Goal: Complete application form

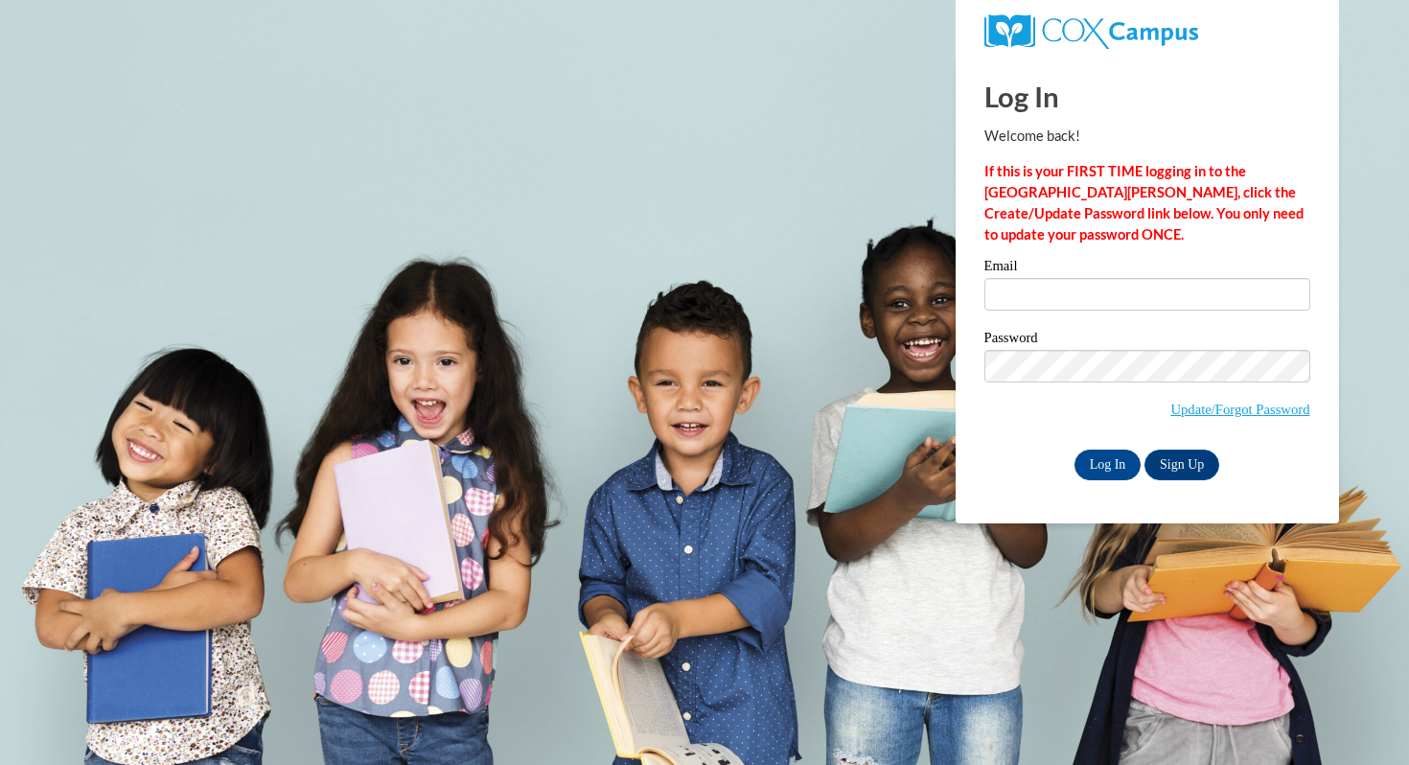
click at [1159, 274] on label "Email" at bounding box center [1148, 268] width 326 height 19
click at [1159, 278] on input "Email" at bounding box center [1148, 294] width 326 height 33
click at [1159, 300] on input "Email" at bounding box center [1148, 294] width 326 height 33
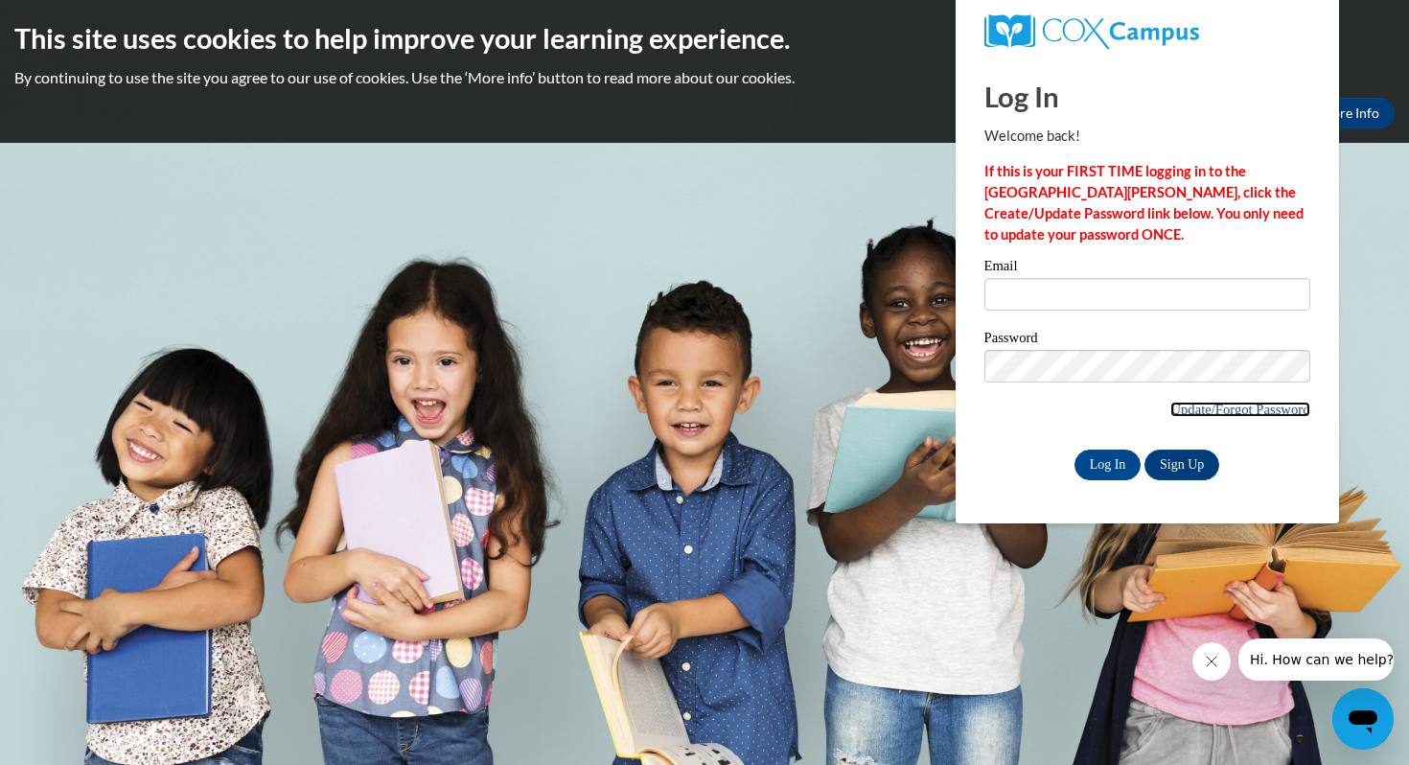
click at [1215, 402] on link "Update/Forgot Password" at bounding box center [1239, 409] width 139 height 15
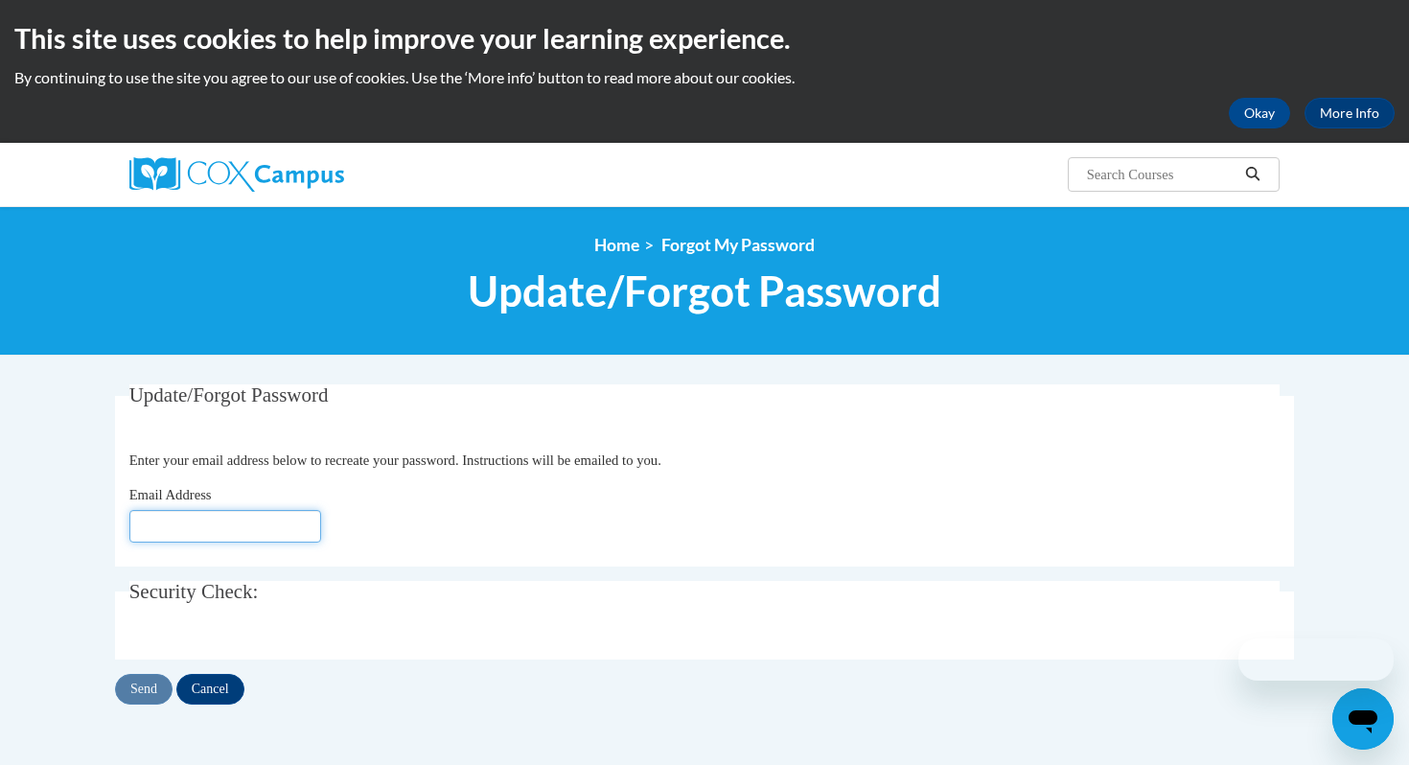
click at [258, 525] on input "Email Address" at bounding box center [225, 526] width 192 height 33
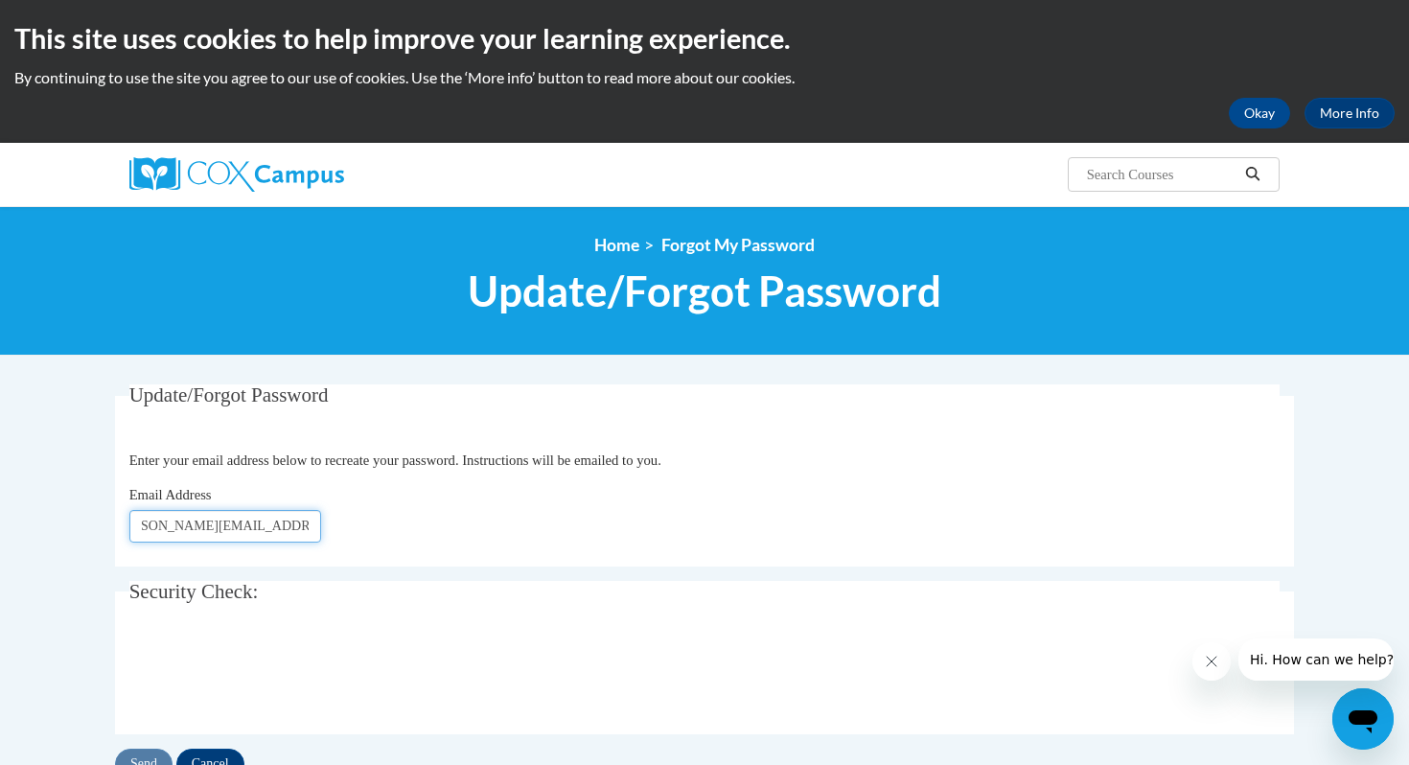
scroll to position [0, 43]
type input "[EMAIL_ADDRESS][DOMAIN_NAME]"
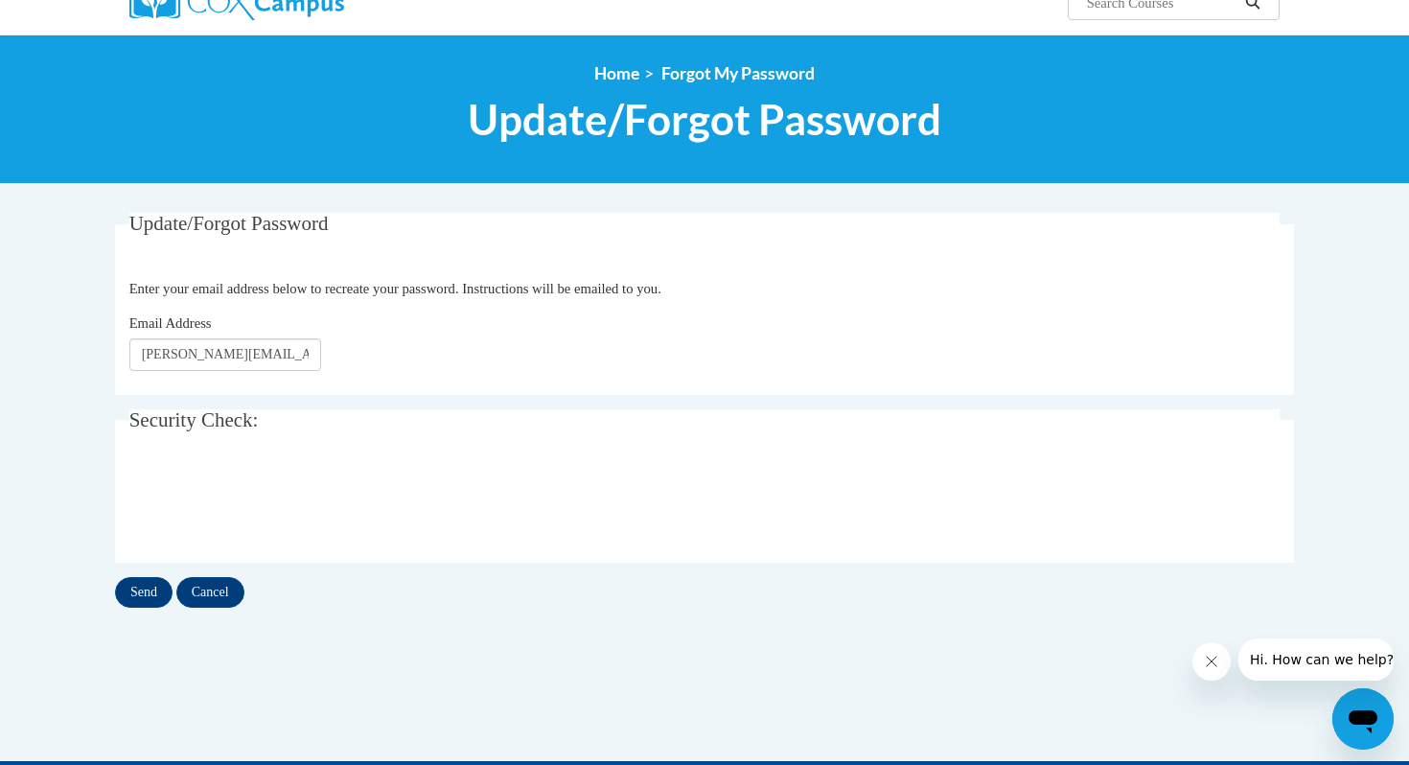
scroll to position [174, 0]
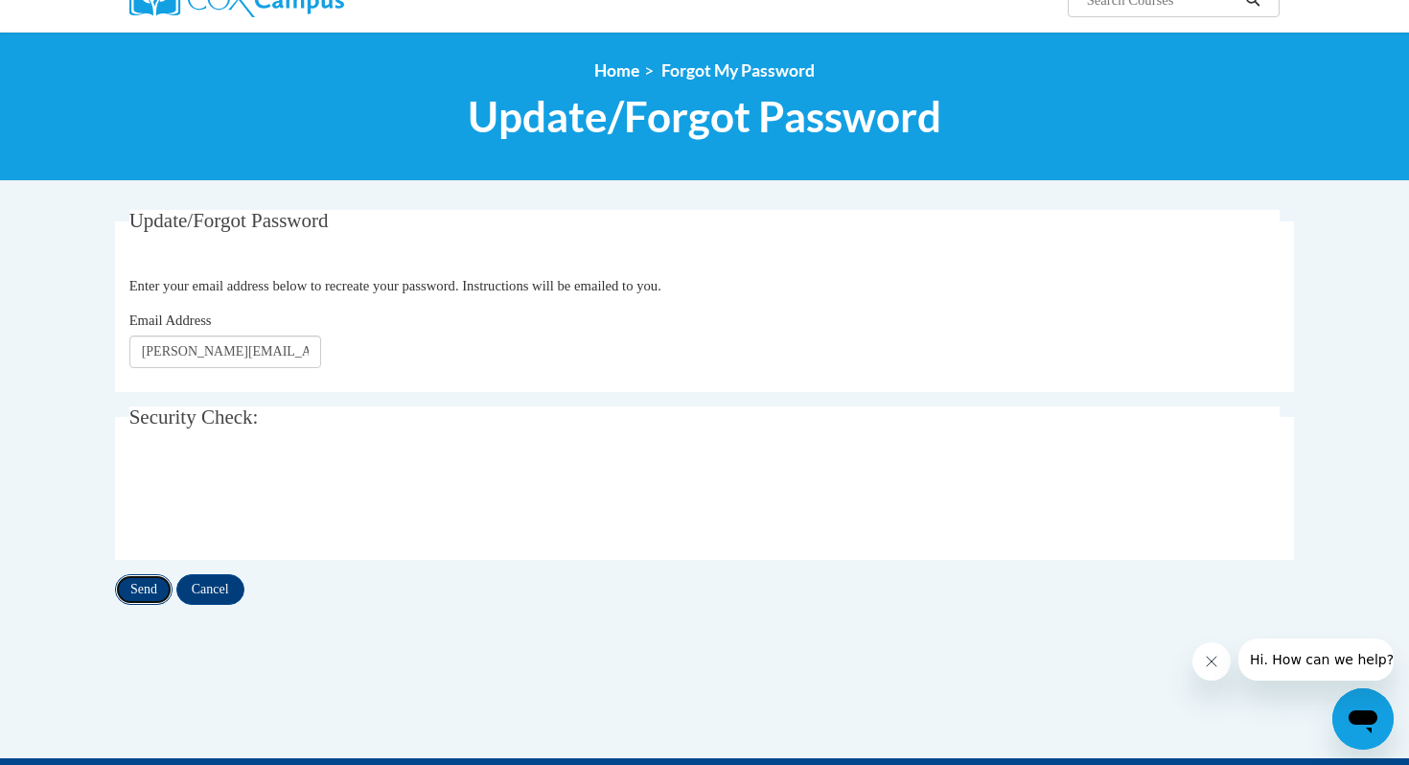
click at [144, 591] on input "Send" at bounding box center [144, 589] width 58 height 31
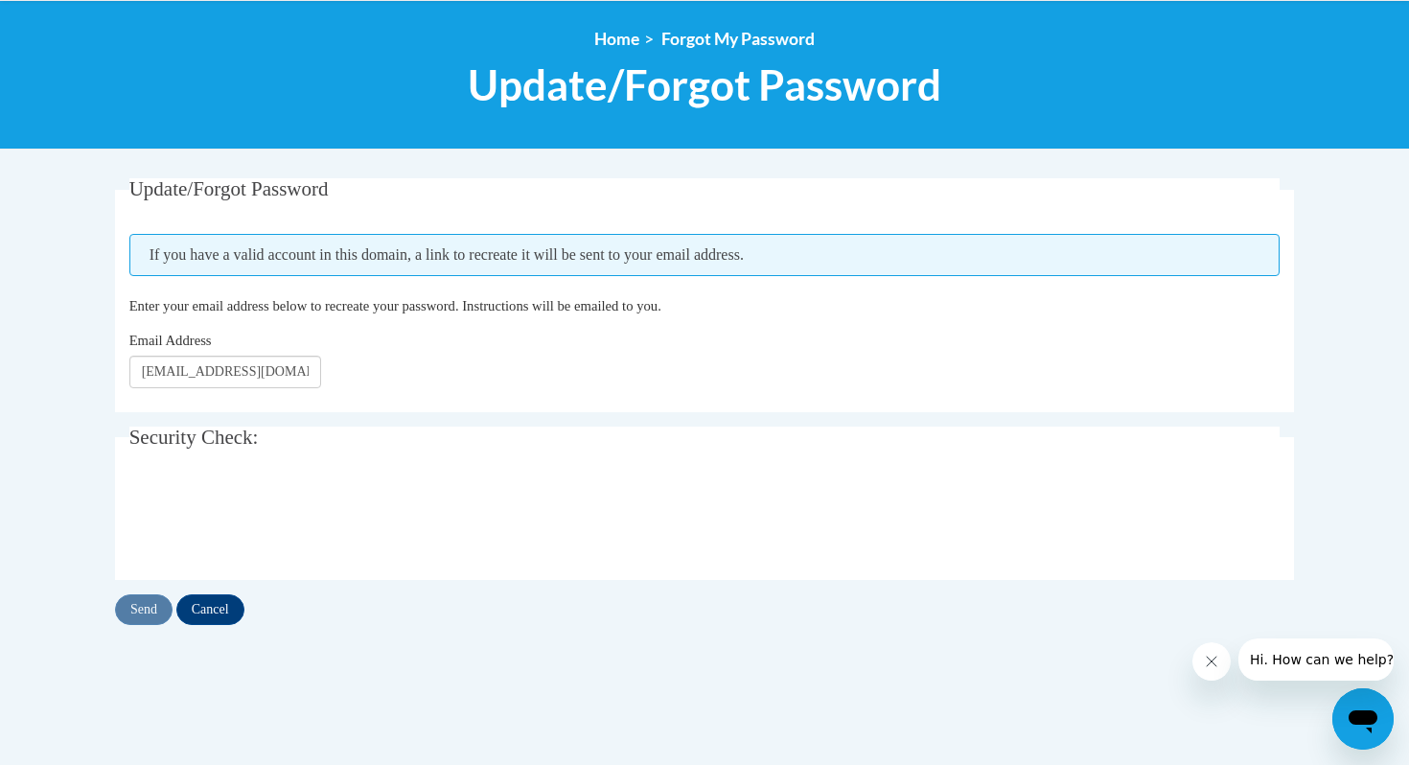
scroll to position [210, 0]
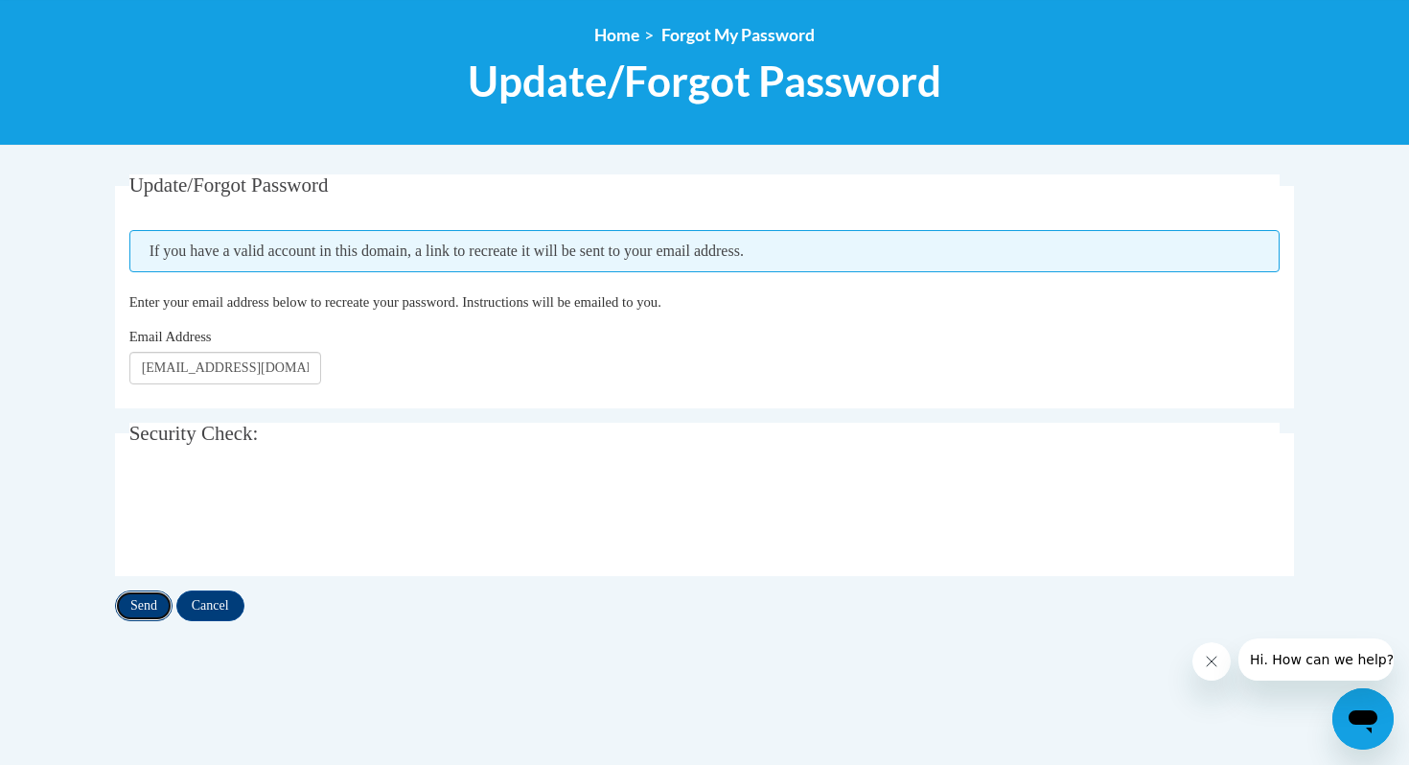
click at [152, 608] on input "Send" at bounding box center [144, 606] width 58 height 31
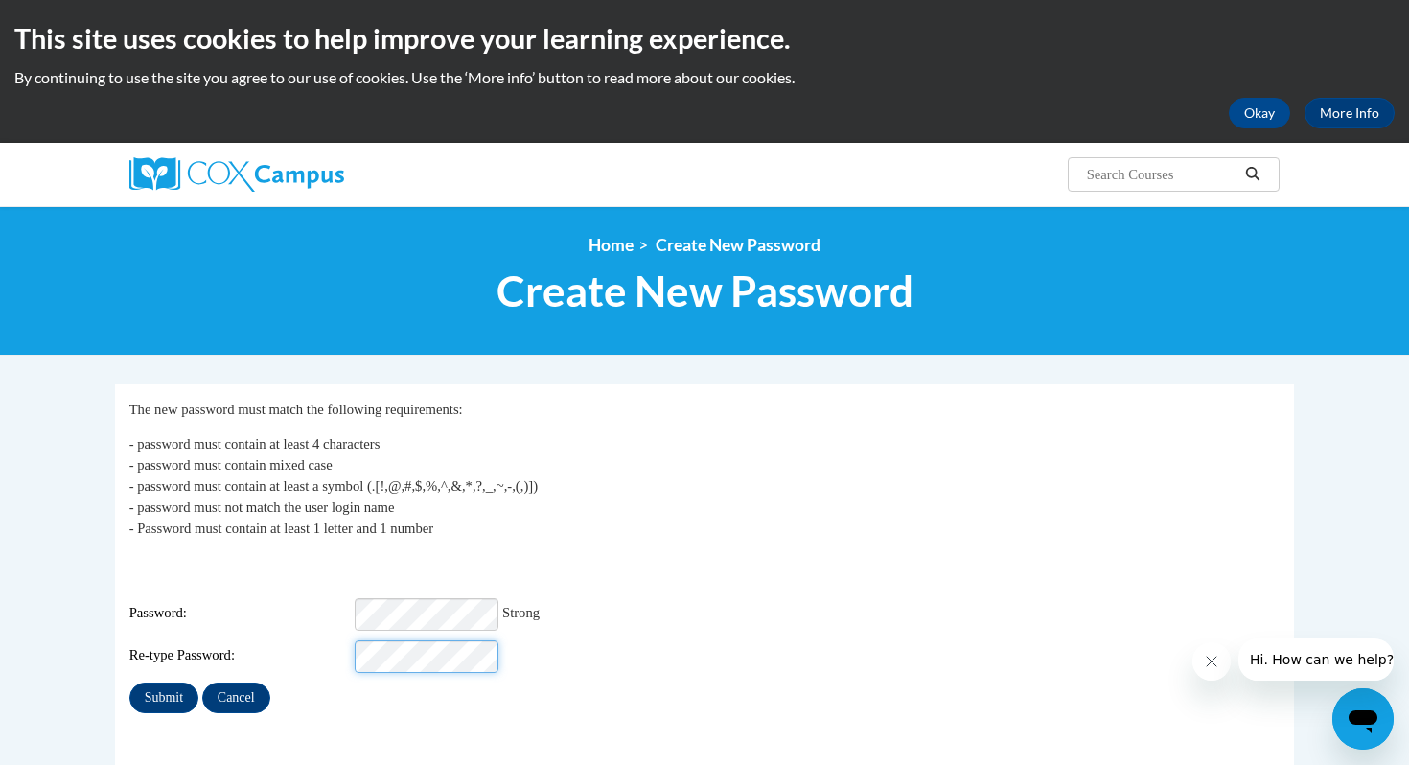
click at [129, 683] on input "Submit" at bounding box center [163, 698] width 69 height 31
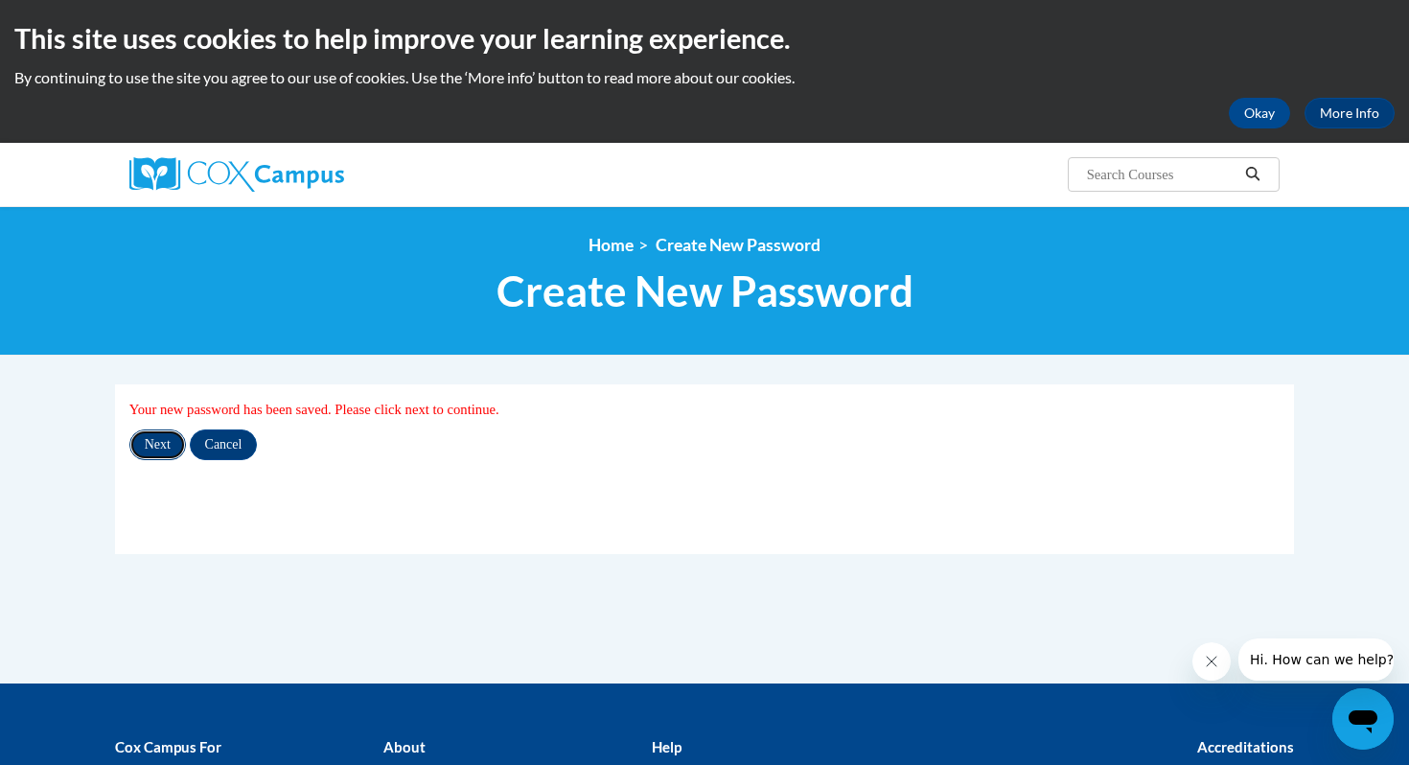
click at [168, 454] on input "Next" at bounding box center [157, 444] width 57 height 31
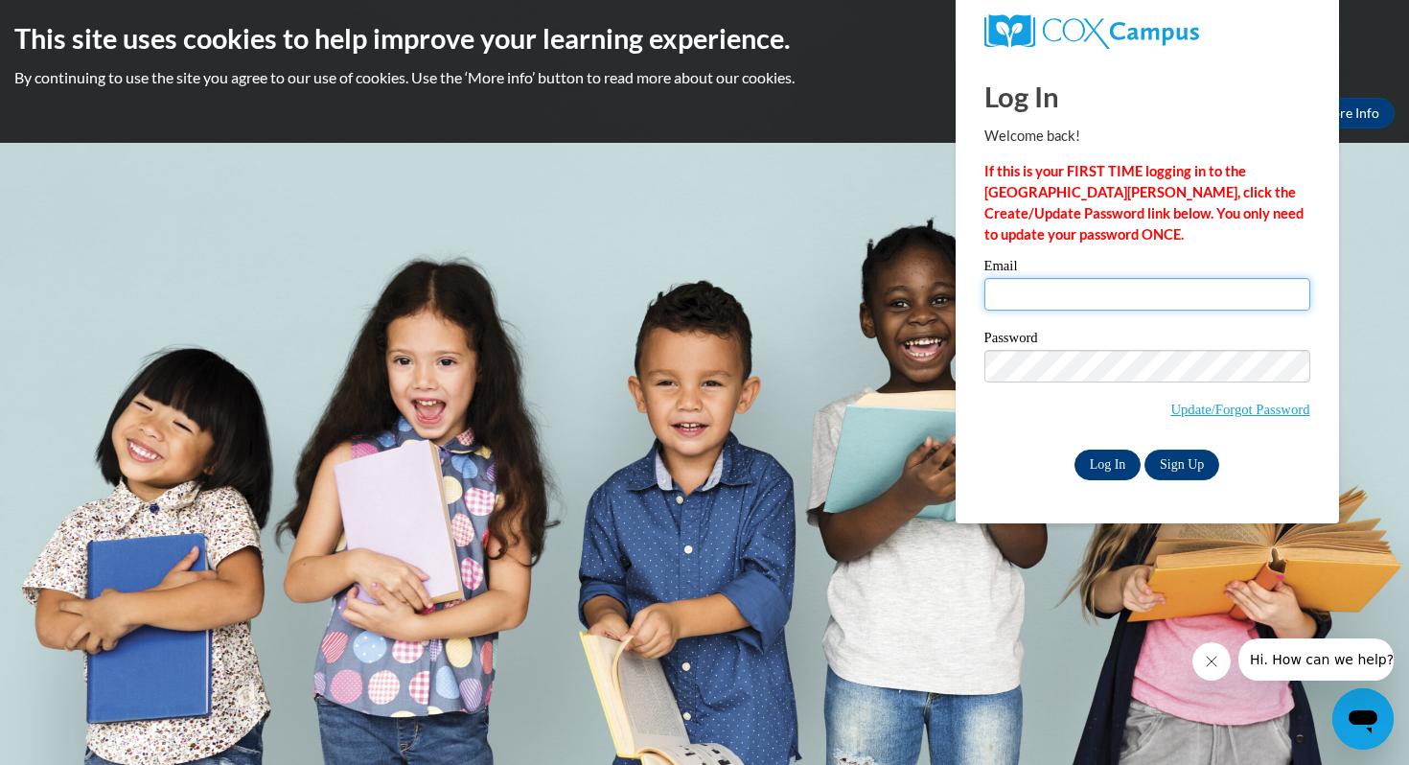
type input "[PERSON_NAME][EMAIL_ADDRESS][PERSON_NAME][PERSON_NAME][DOMAIN_NAME]"
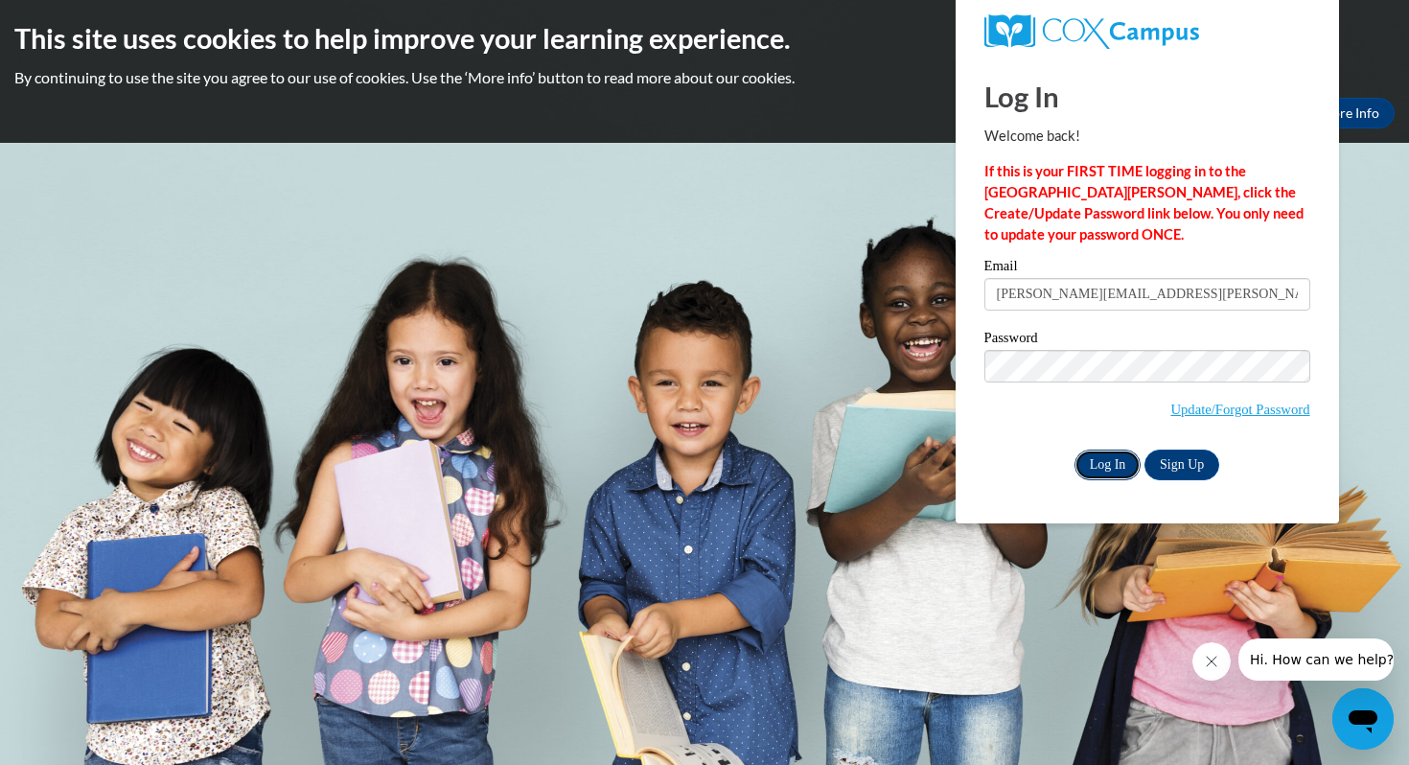
click at [1110, 464] on input "Log In" at bounding box center [1108, 465] width 67 height 31
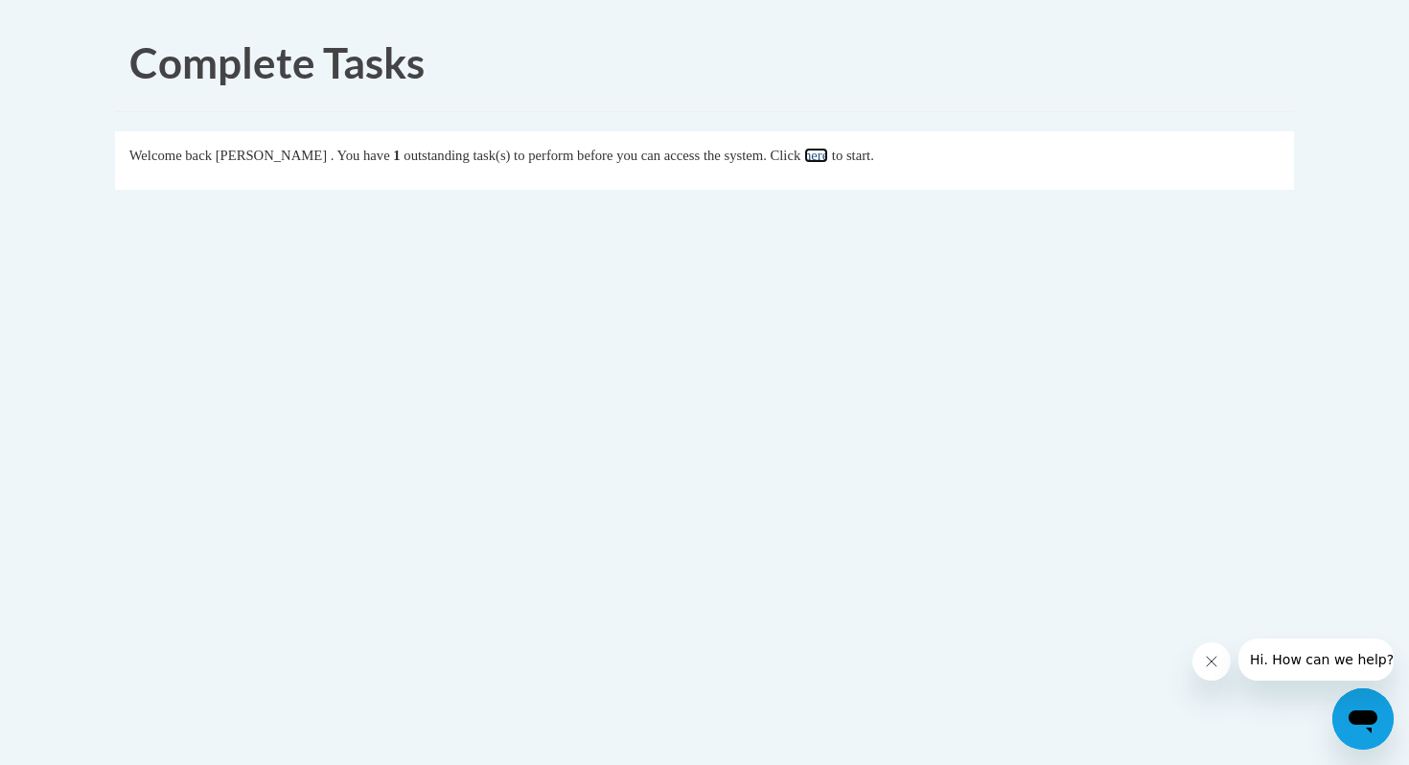
click at [828, 156] on link "here" at bounding box center [816, 155] width 24 height 15
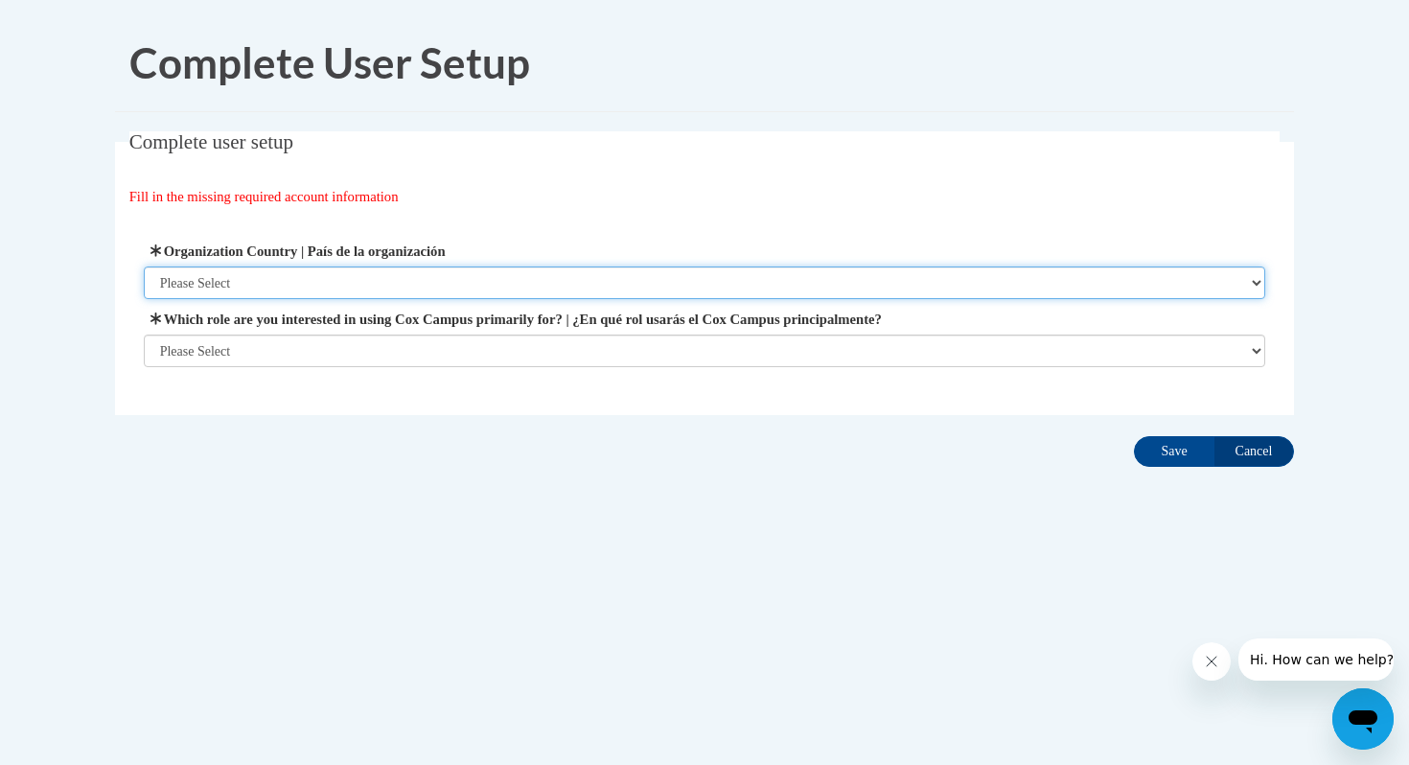
click at [580, 290] on select "Please Select [GEOGRAPHIC_DATA] | [GEOGRAPHIC_DATA] Outside of [GEOGRAPHIC_DATA…" at bounding box center [705, 282] width 1123 height 33
select select "ad49bcad-a171-4b2e-b99c-48b446064914"
click at [144, 266] on select "Please Select United States | Estados Unidos Outside of the United States | Fue…" at bounding box center [705, 282] width 1123 height 33
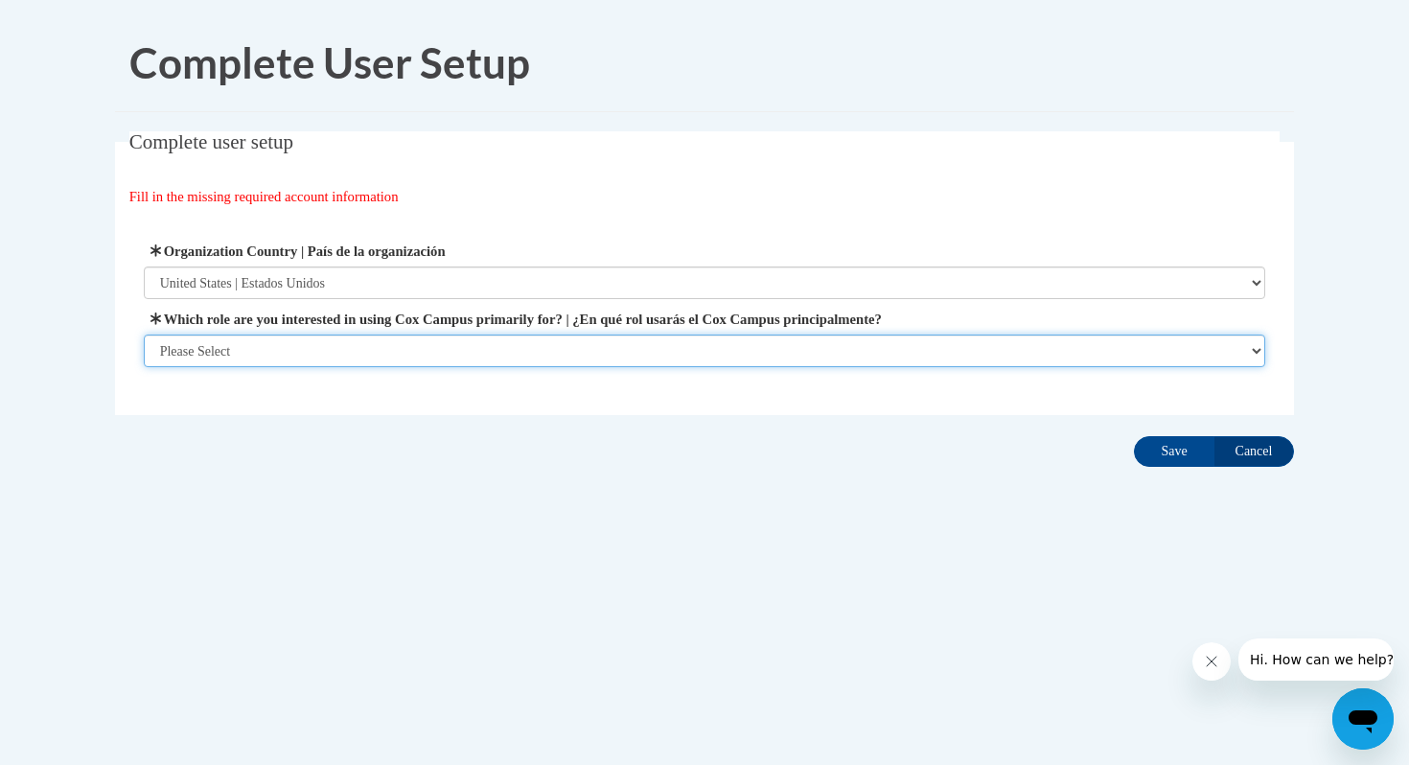
click at [581, 339] on select "Please Select College/University | Colegio/Universidad Community/Nonprofit Part…" at bounding box center [705, 351] width 1123 height 33
select select "fbf2d438-af2f-41f8-98f1-81c410e29de3"
click at [144, 367] on select "Please Select College/University | Colegio/Universidad Community/Nonprofit Part…" at bounding box center [705, 351] width 1123 height 33
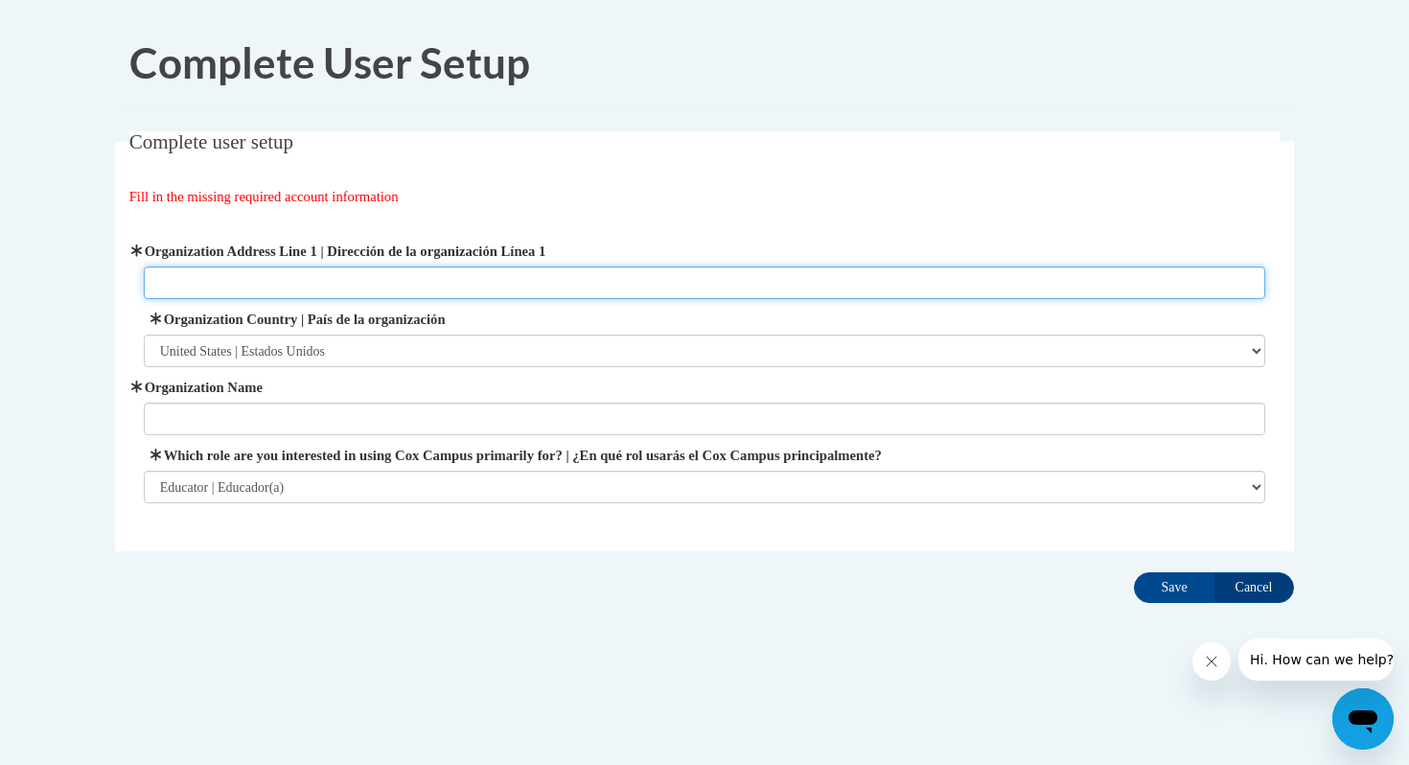
click at [664, 274] on input "Organization Address Line 1 | Dirección de la organización Línea 1" at bounding box center [705, 282] width 1123 height 33
click at [664, 279] on input "Organization Address Line 1 | Dirección de la organización Línea 1" at bounding box center [705, 282] width 1123 height 33
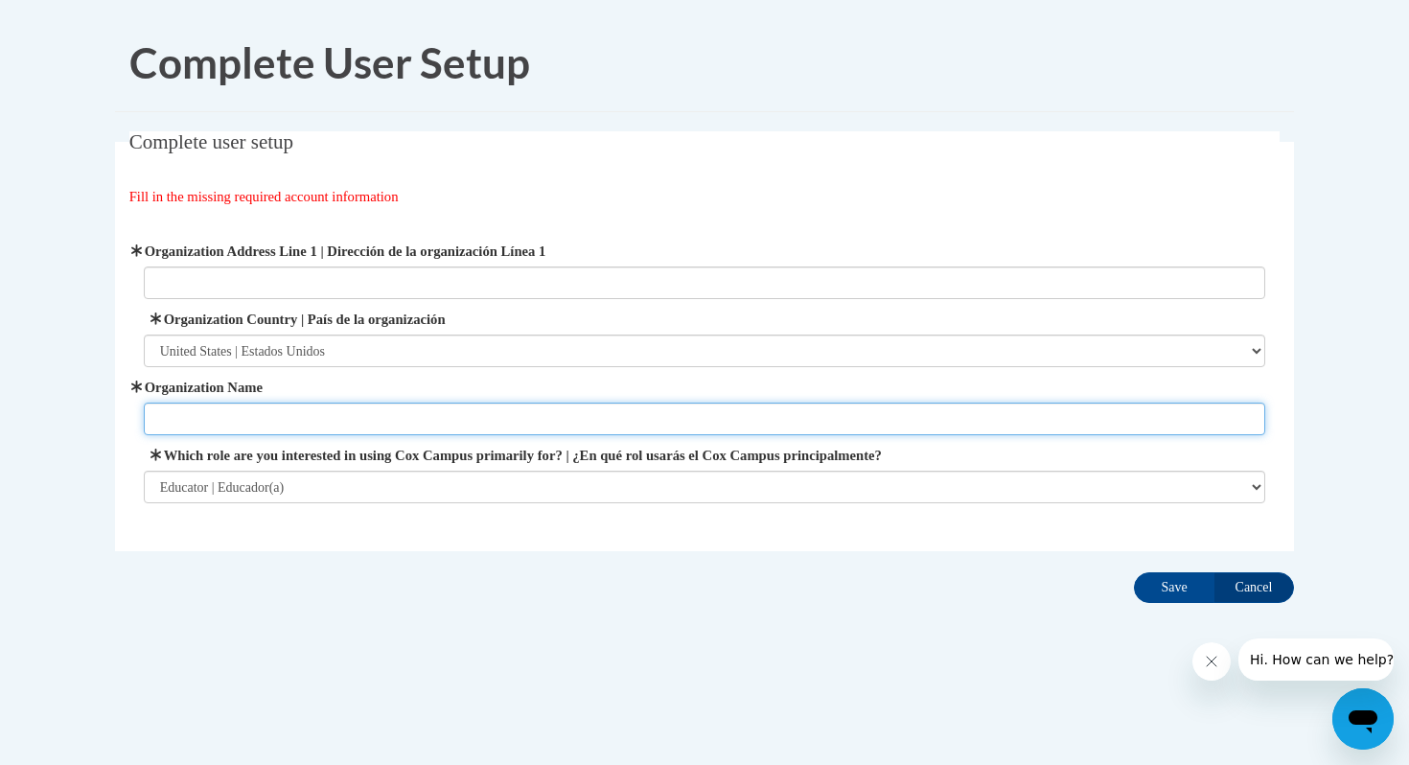
click at [558, 403] on input "Organization Name" at bounding box center [705, 419] width 1123 height 33
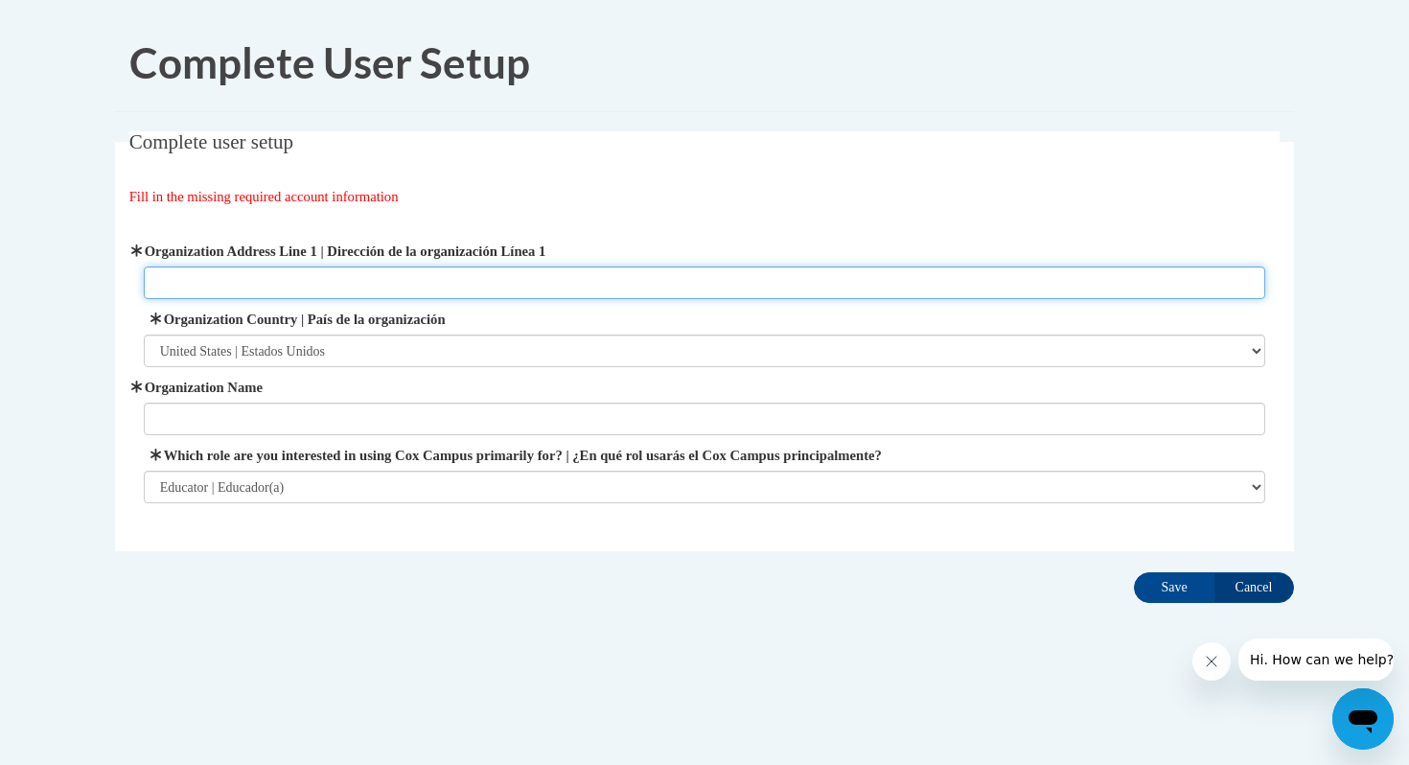
click at [497, 290] on input "Organization Address Line 1 | Dirección de la organización Línea 1" at bounding box center [705, 282] width 1123 height 33
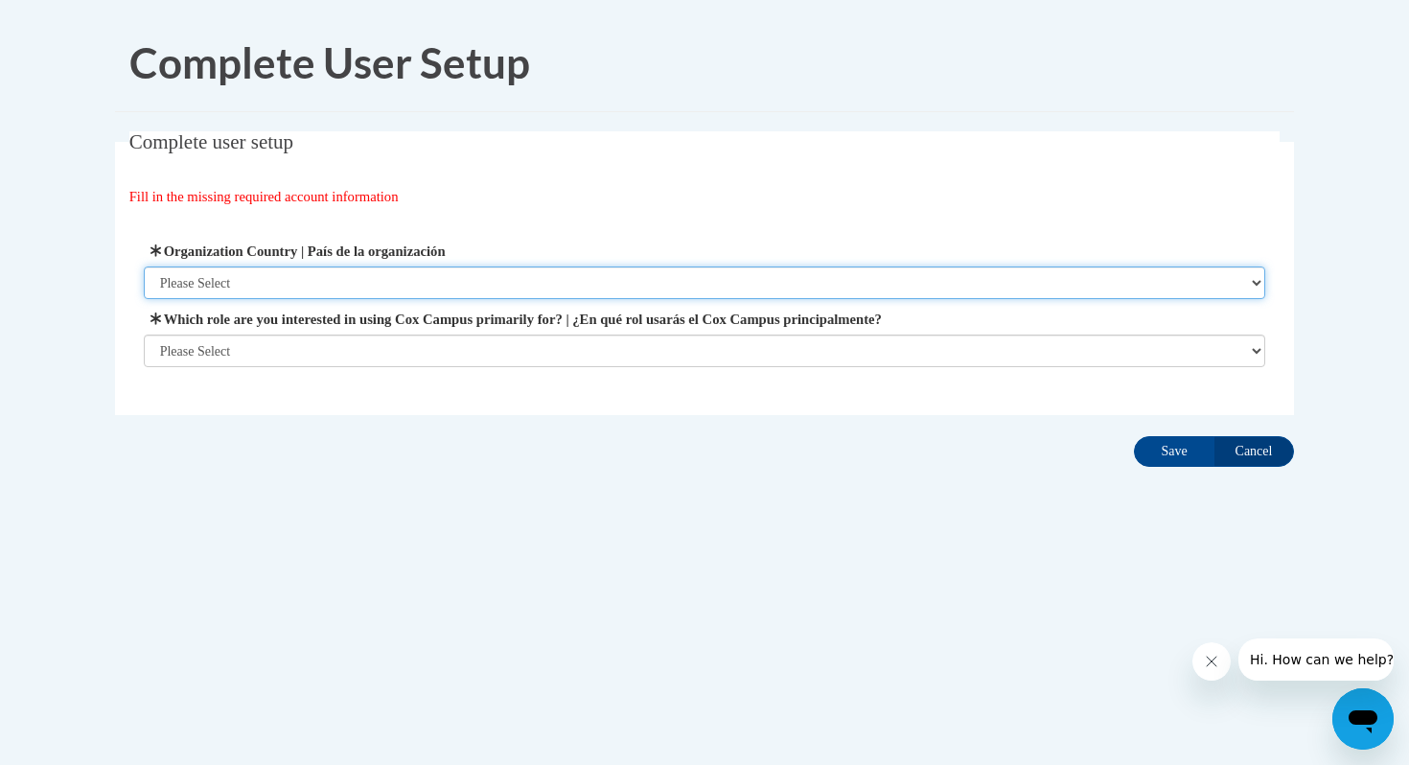
click at [679, 270] on select "Please Select [GEOGRAPHIC_DATA] | [GEOGRAPHIC_DATA] Outside of [GEOGRAPHIC_DATA…" at bounding box center [705, 282] width 1123 height 33
select select "ad49bcad-a171-4b2e-b99c-48b446064914"
click at [144, 266] on select "Please Select [GEOGRAPHIC_DATA] | [GEOGRAPHIC_DATA] Outside of [GEOGRAPHIC_DATA…" at bounding box center [705, 282] width 1123 height 33
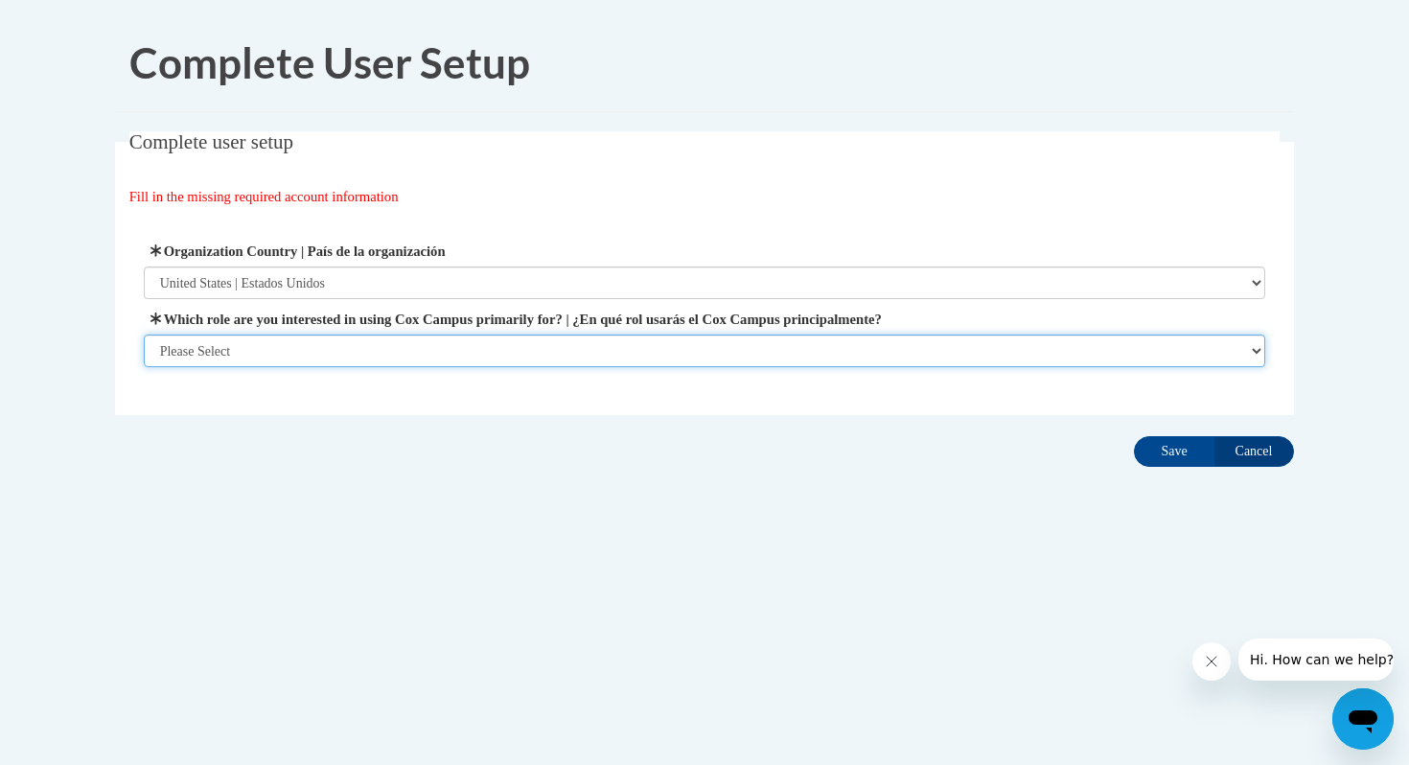
click at [657, 352] on select "Please Select College/University | Colegio/Universidad Community/Nonprofit Part…" at bounding box center [705, 351] width 1123 height 33
select select "fbf2d438-af2f-41f8-98f1-81c410e29de3"
click at [144, 367] on select "Please Select College/University | Colegio/Universidad Community/Nonprofit Part…" at bounding box center [705, 351] width 1123 height 33
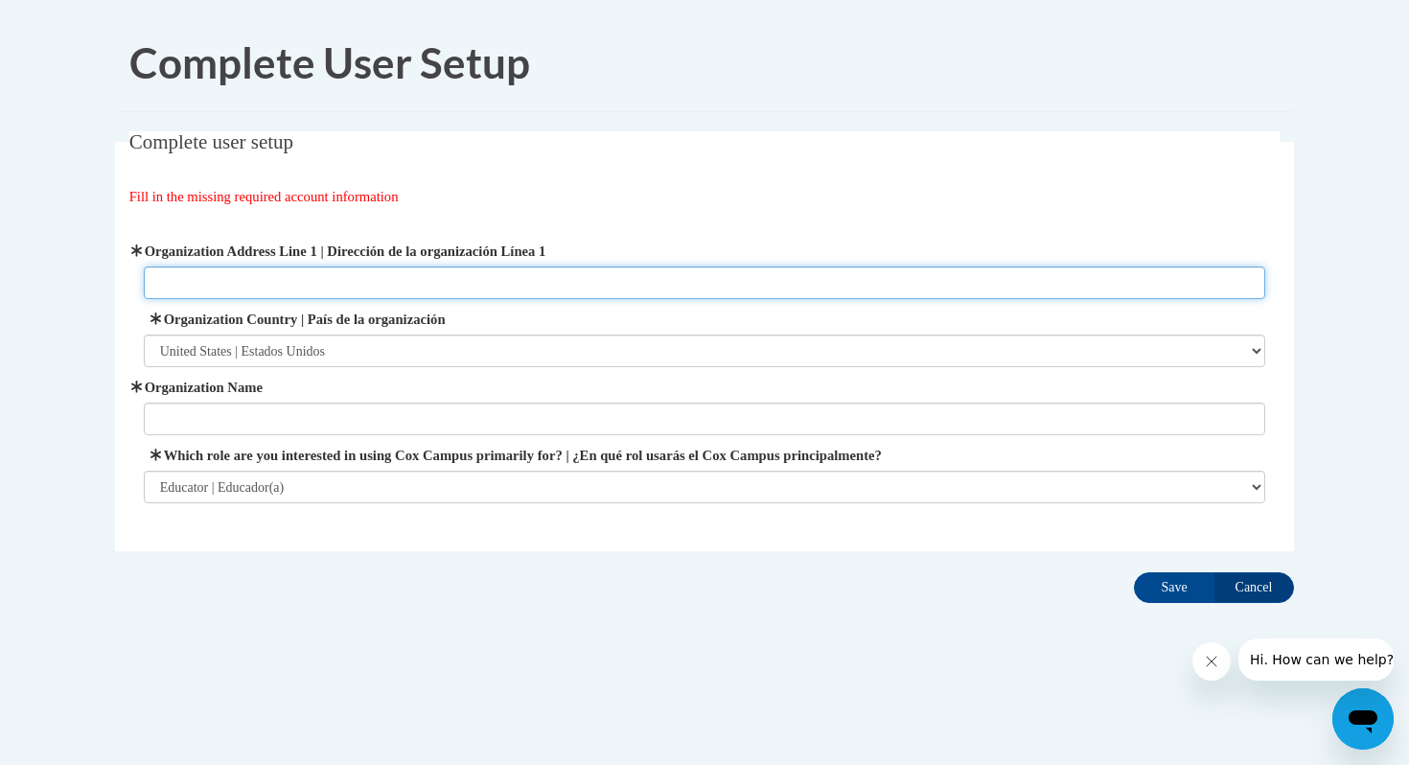
click at [442, 275] on input "Organization Address Line 1 | Dirección de la organización Línea 1" at bounding box center [705, 282] width 1123 height 33
paste input "[STREET_ADDRESS]"
paste input ", [GEOGRAPHIC_DATA]"
type input "[STREET_ADDRESS]"
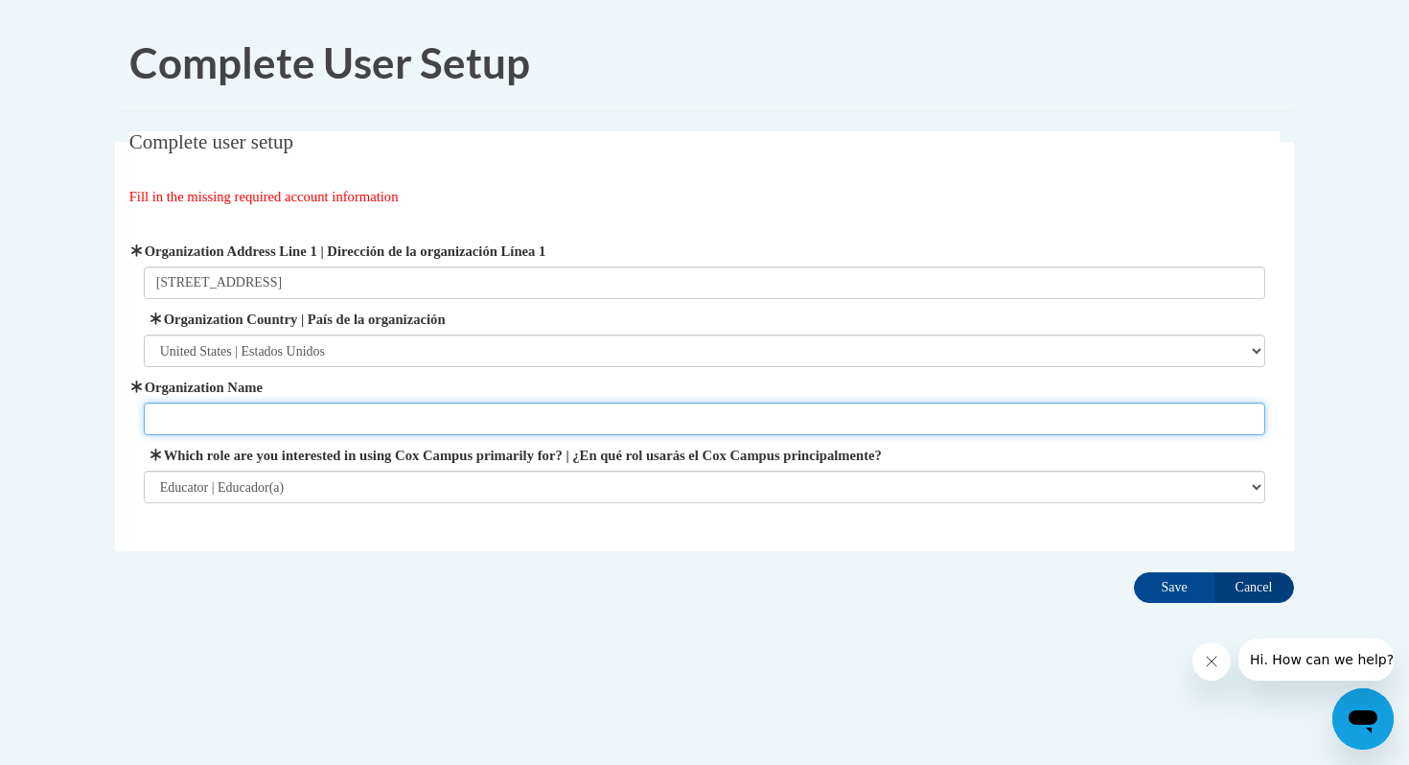
click at [370, 405] on input "Organization Name" at bounding box center [705, 419] width 1123 height 33
type input "[GEOGRAPHIC_DATA]"
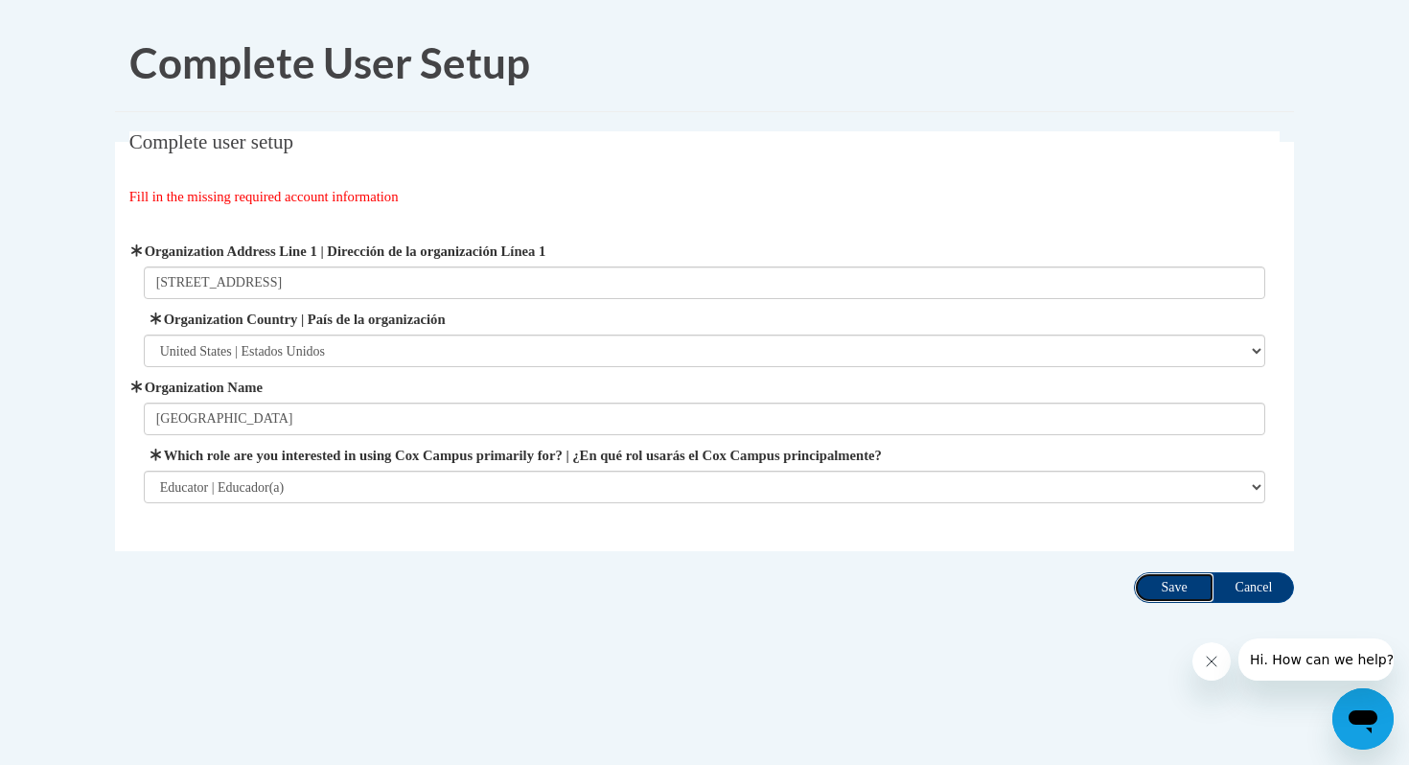
click at [1145, 589] on input "Save" at bounding box center [1174, 587] width 81 height 31
